Goal: Check status: Check status

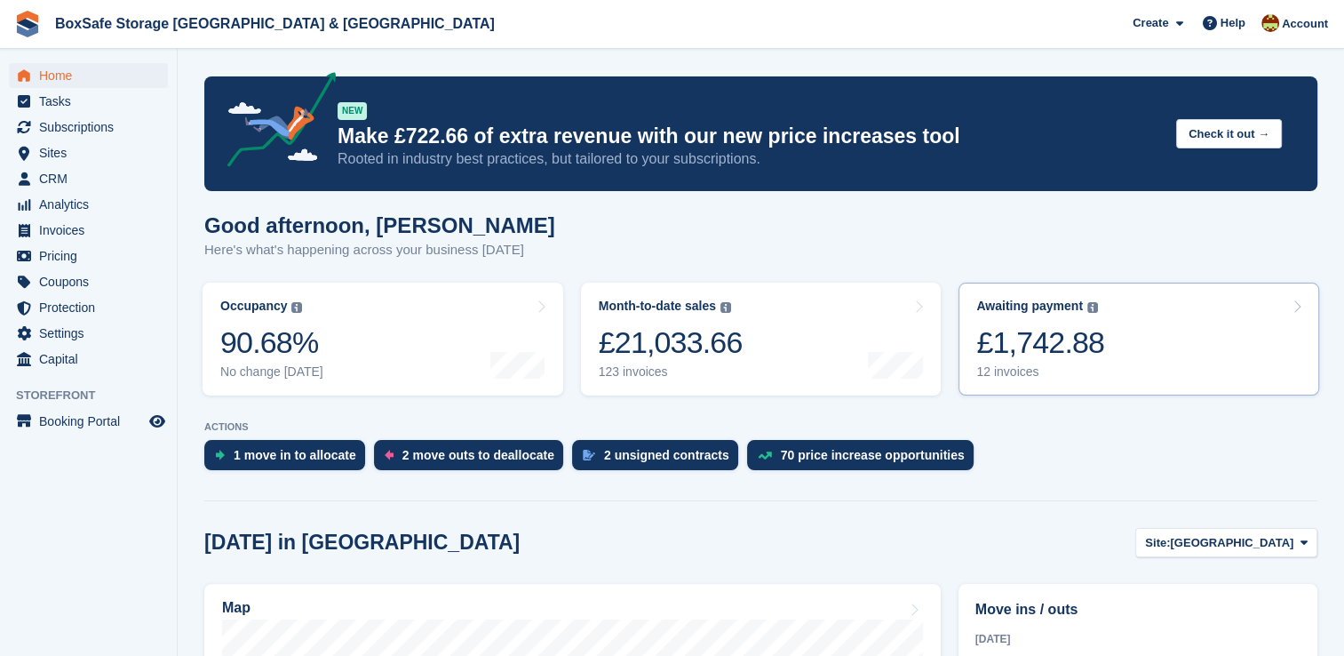
click at [1141, 327] on link "Awaiting payment The total outstanding balance on all open invoices. £1,742.88 …" at bounding box center [1139, 339] width 361 height 113
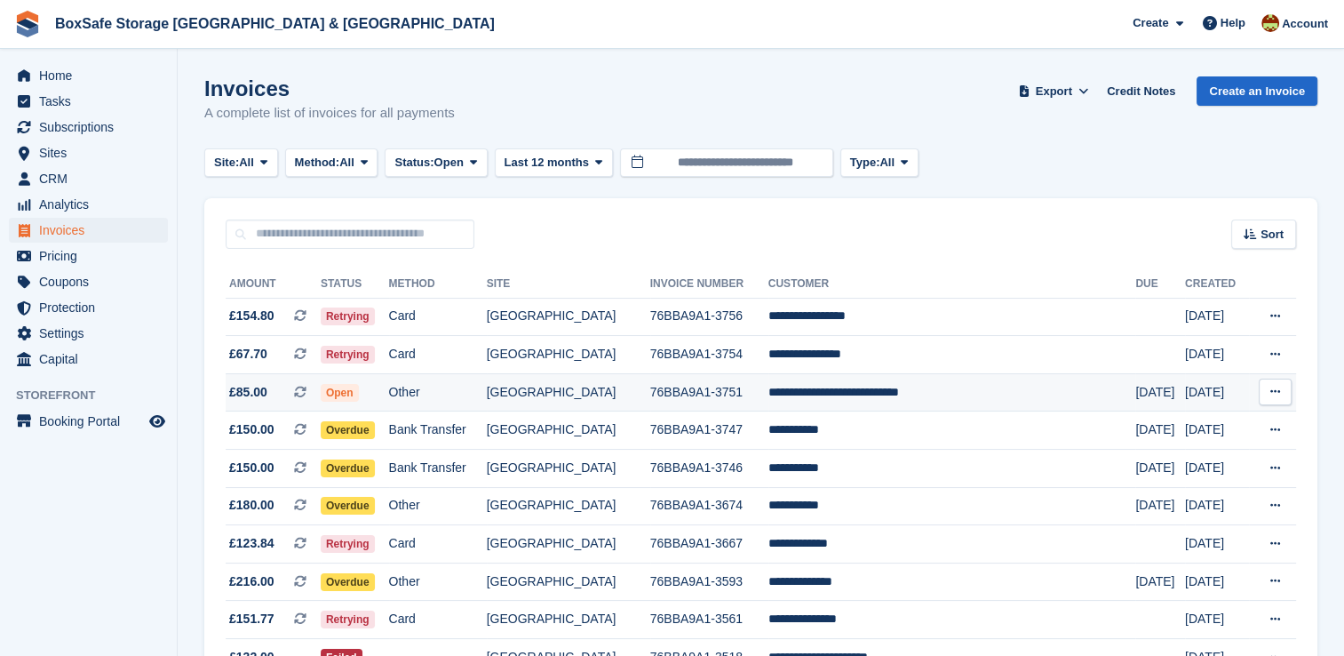
click at [769, 395] on td "76BBA9A1-3751" at bounding box center [709, 392] width 118 height 38
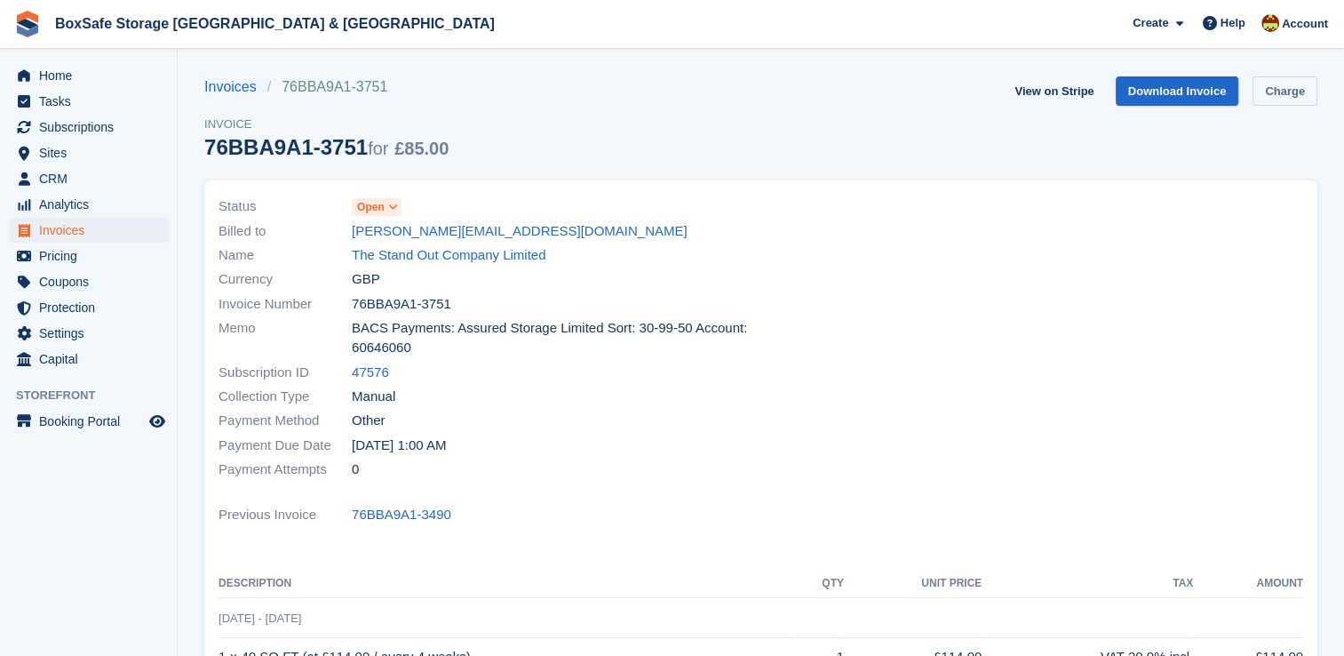
click at [1294, 101] on link "Charge" at bounding box center [1285, 90] width 65 height 29
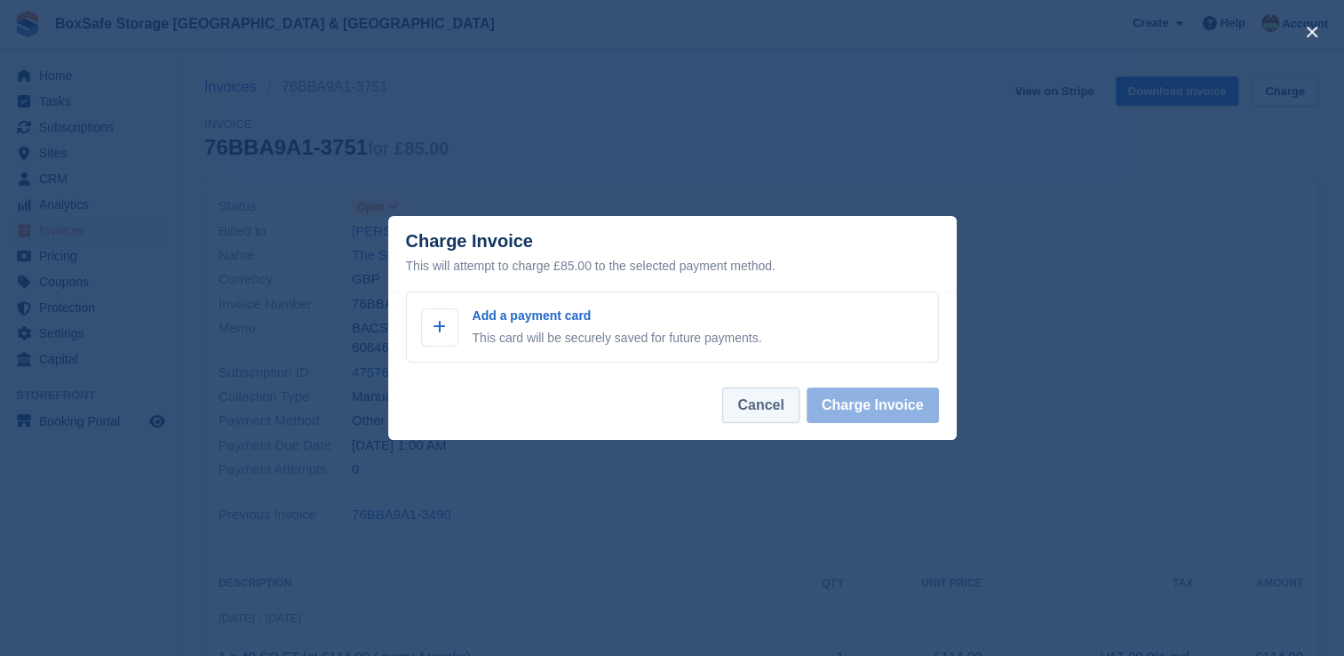
click at [780, 419] on button "Cancel" at bounding box center [760, 405] width 76 height 36
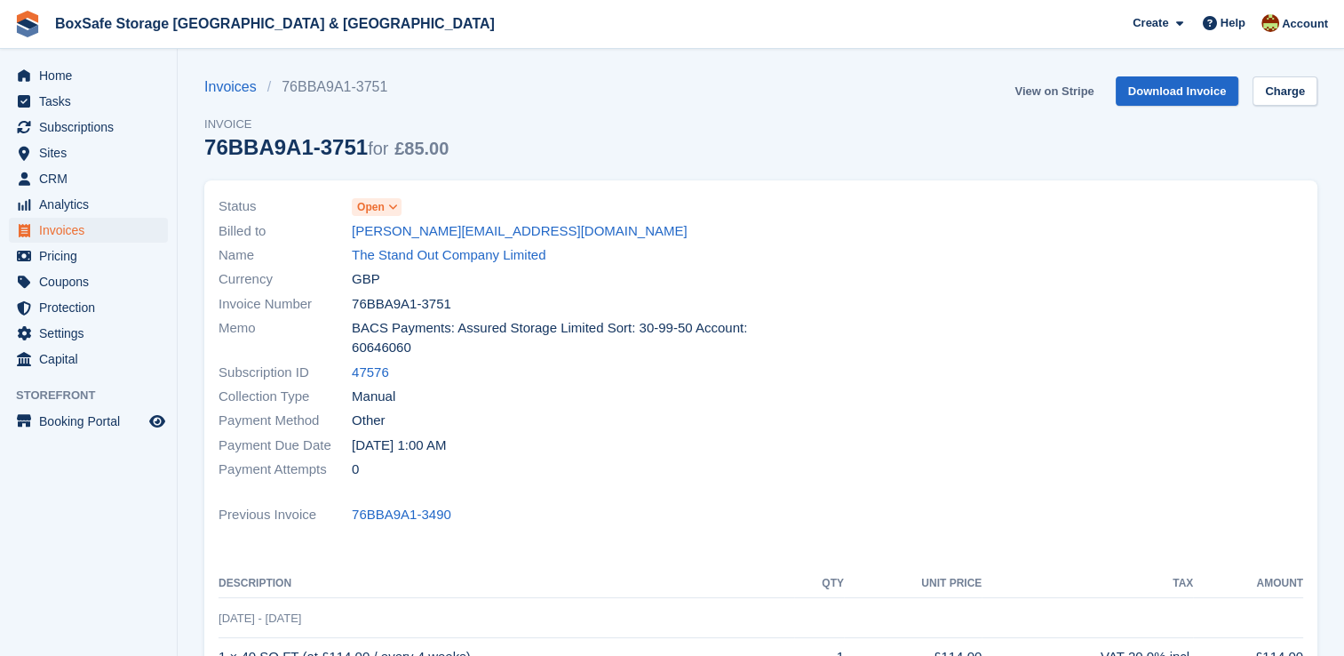
click at [1055, 94] on link "View on Stripe" at bounding box center [1054, 90] width 93 height 29
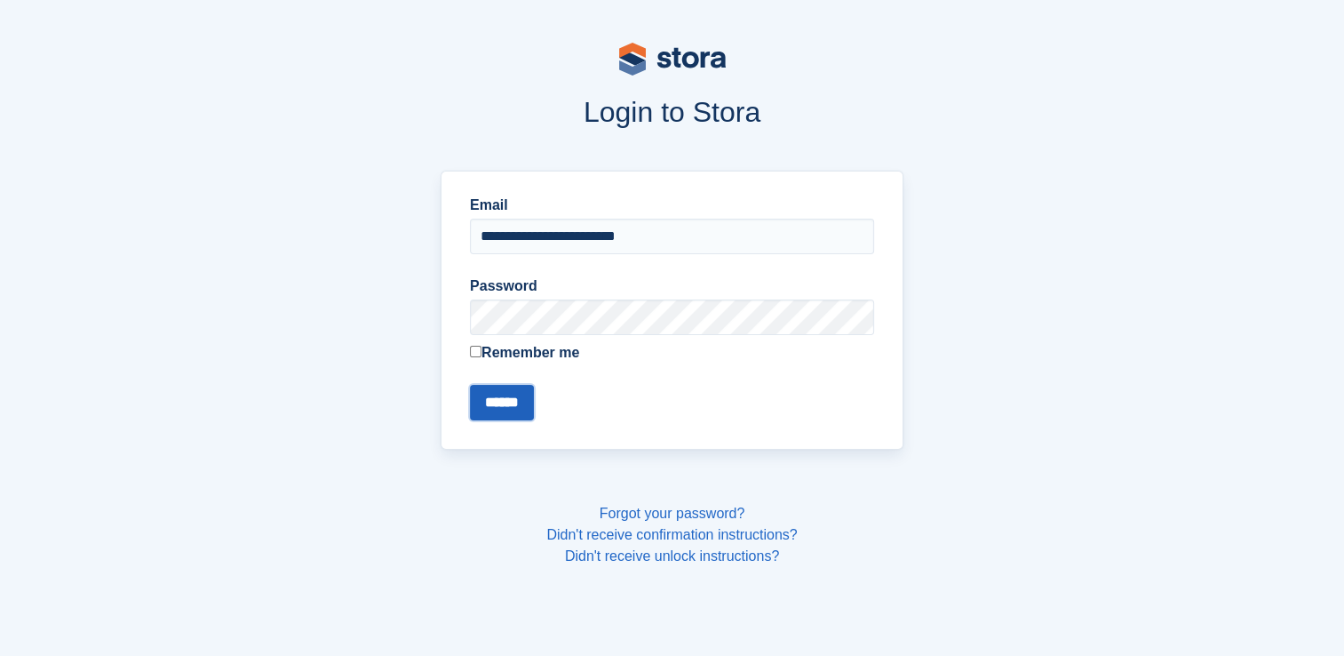
click at [515, 408] on input "******" at bounding box center [502, 403] width 64 height 36
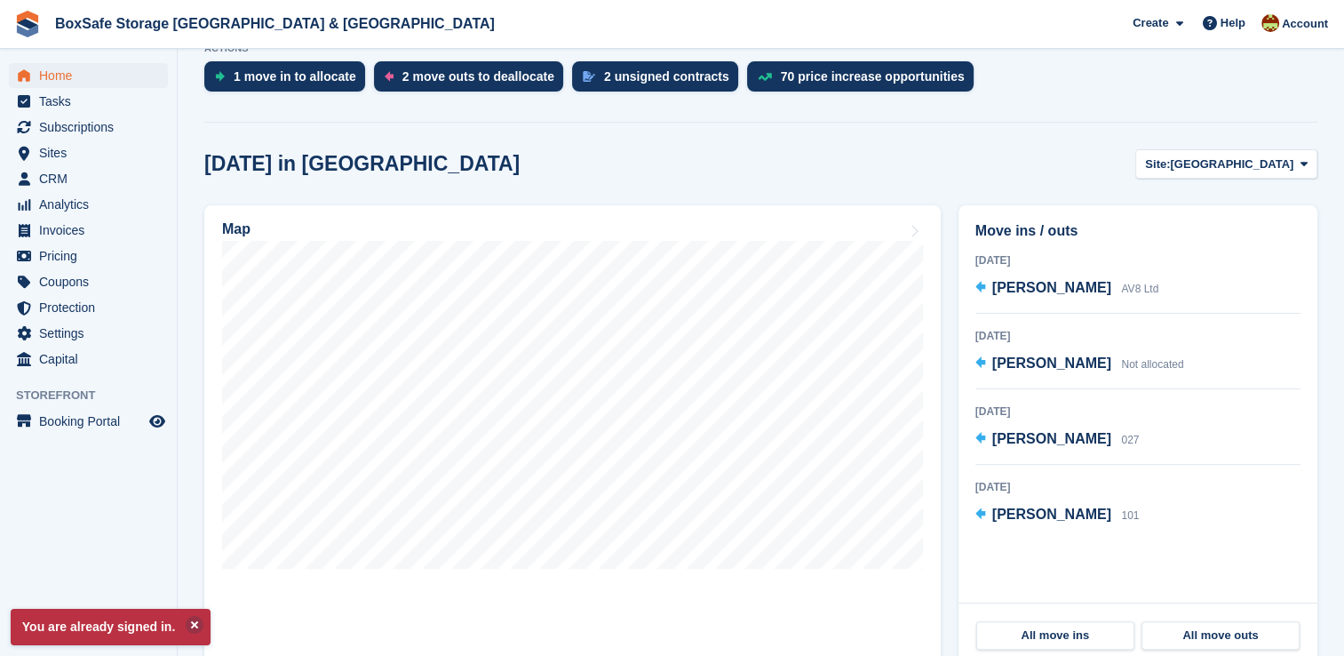
scroll to position [389, 0]
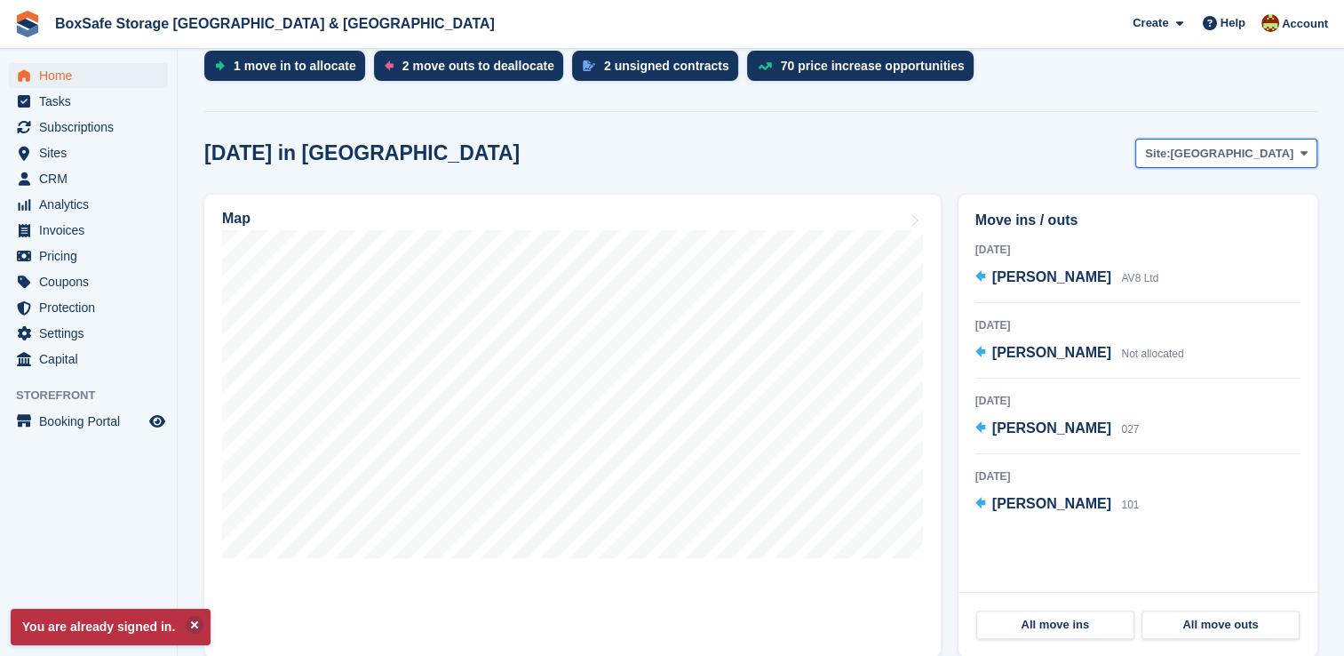
click at [1297, 148] on span at bounding box center [1304, 153] width 14 height 14
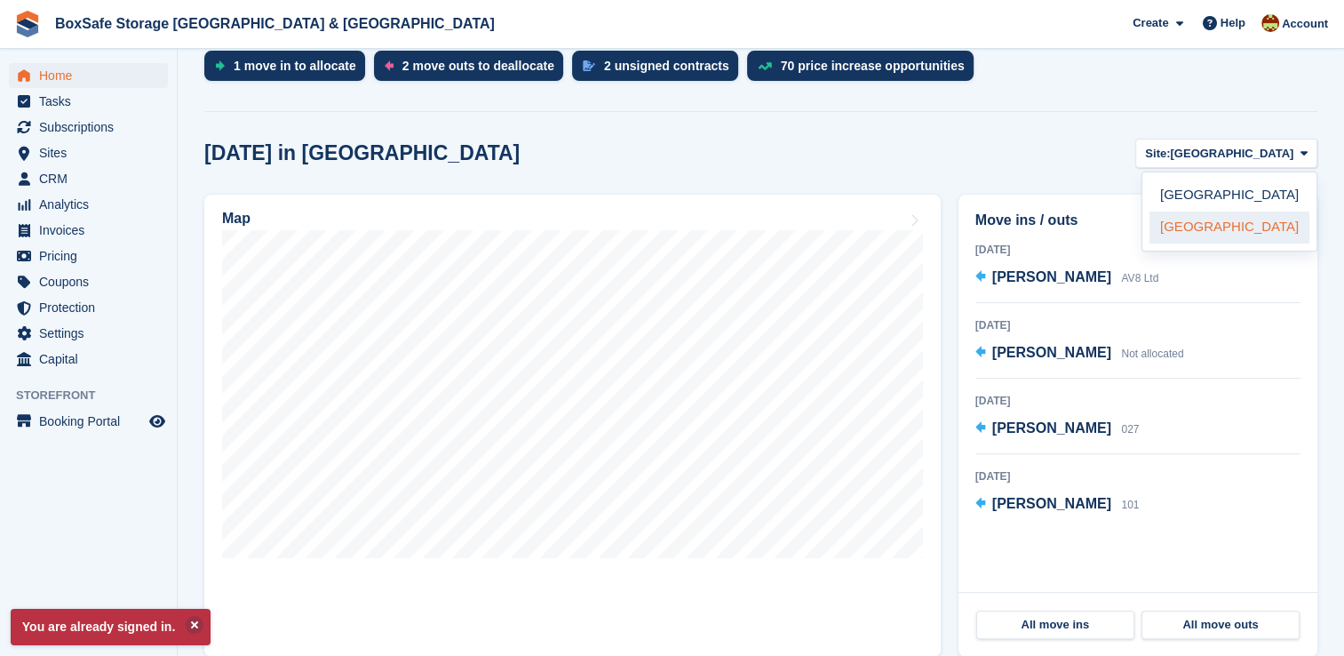
click at [1201, 243] on link "[GEOGRAPHIC_DATA]" at bounding box center [1230, 227] width 160 height 32
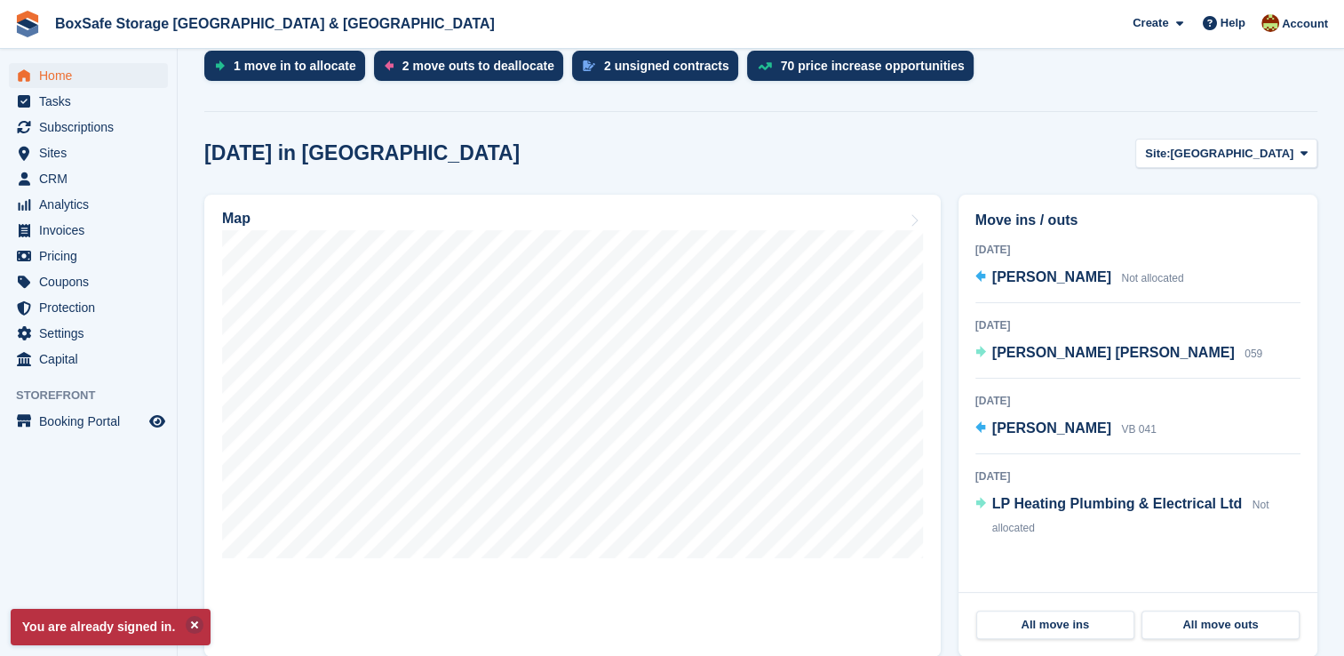
click at [1206, 237] on div "Move ins / outs Today Peter Williams Not allocated 30 Aug 2025 Denise Susan Bry…" at bounding box center [1138, 394] width 359 height 398
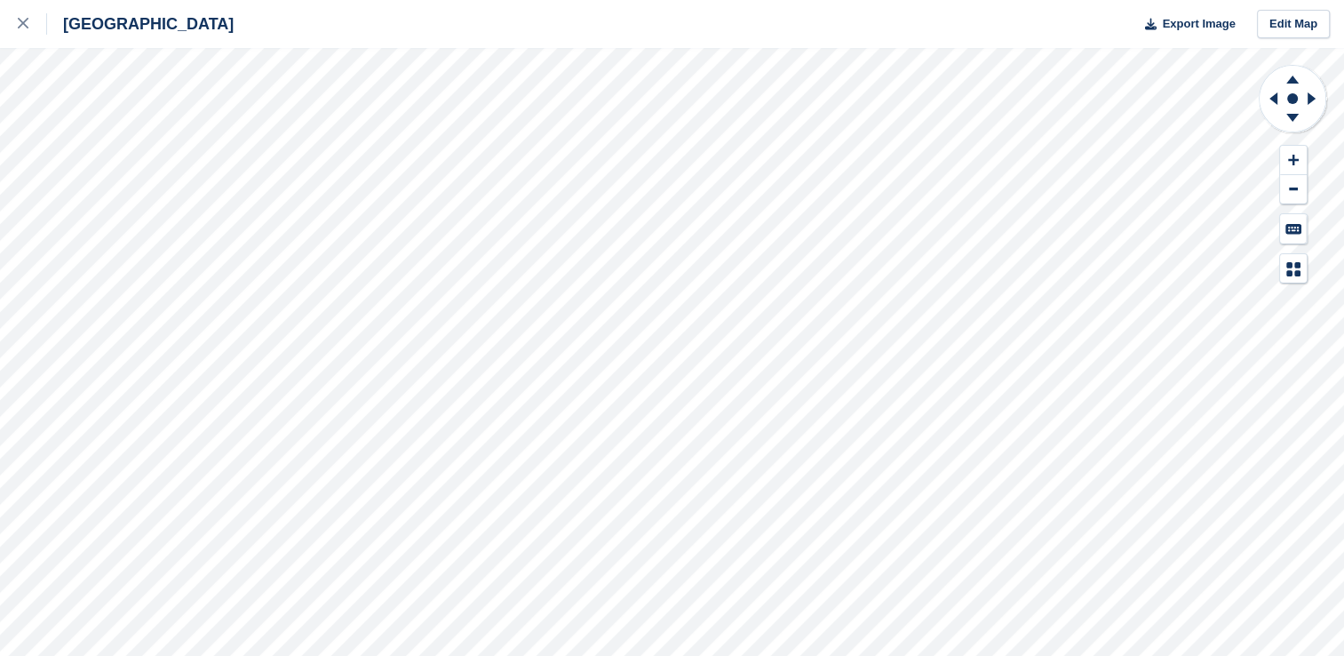
click at [117, 232] on div "Portland Export Image Edit Map" at bounding box center [672, 328] width 1344 height 656
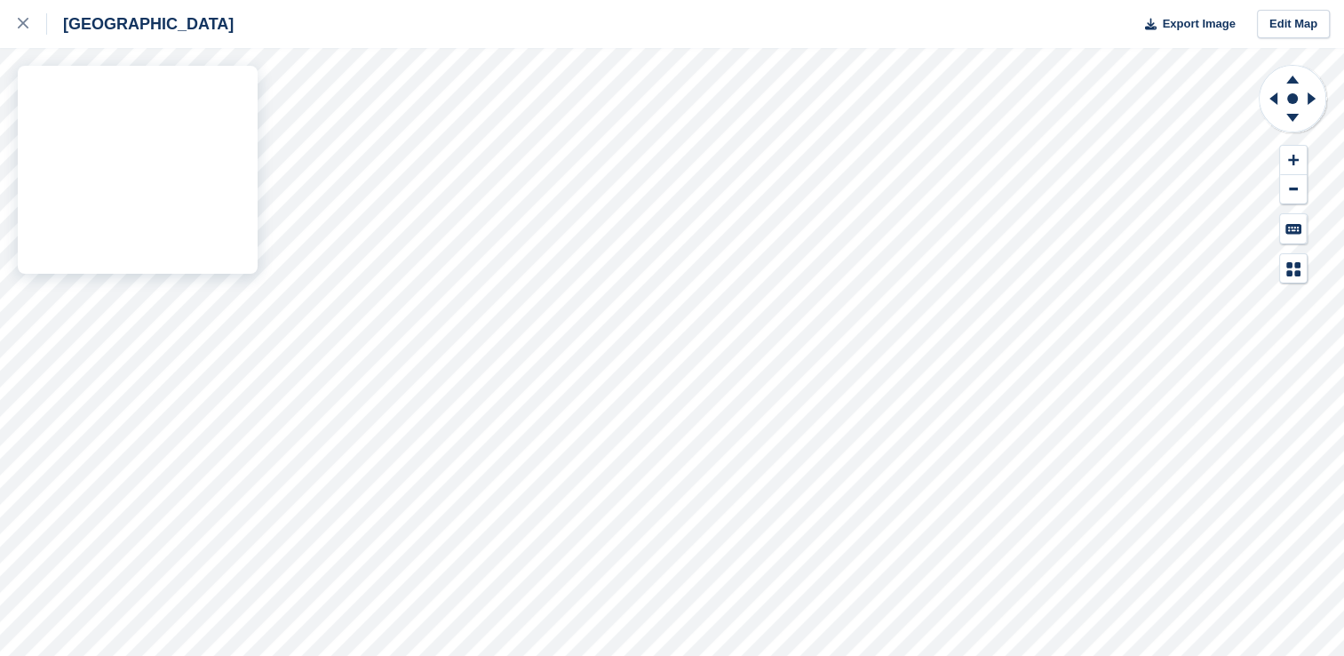
click at [97, 267] on div "Portland Export Image Edit Map" at bounding box center [672, 328] width 1344 height 656
